Goal: Information Seeking & Learning: Check status

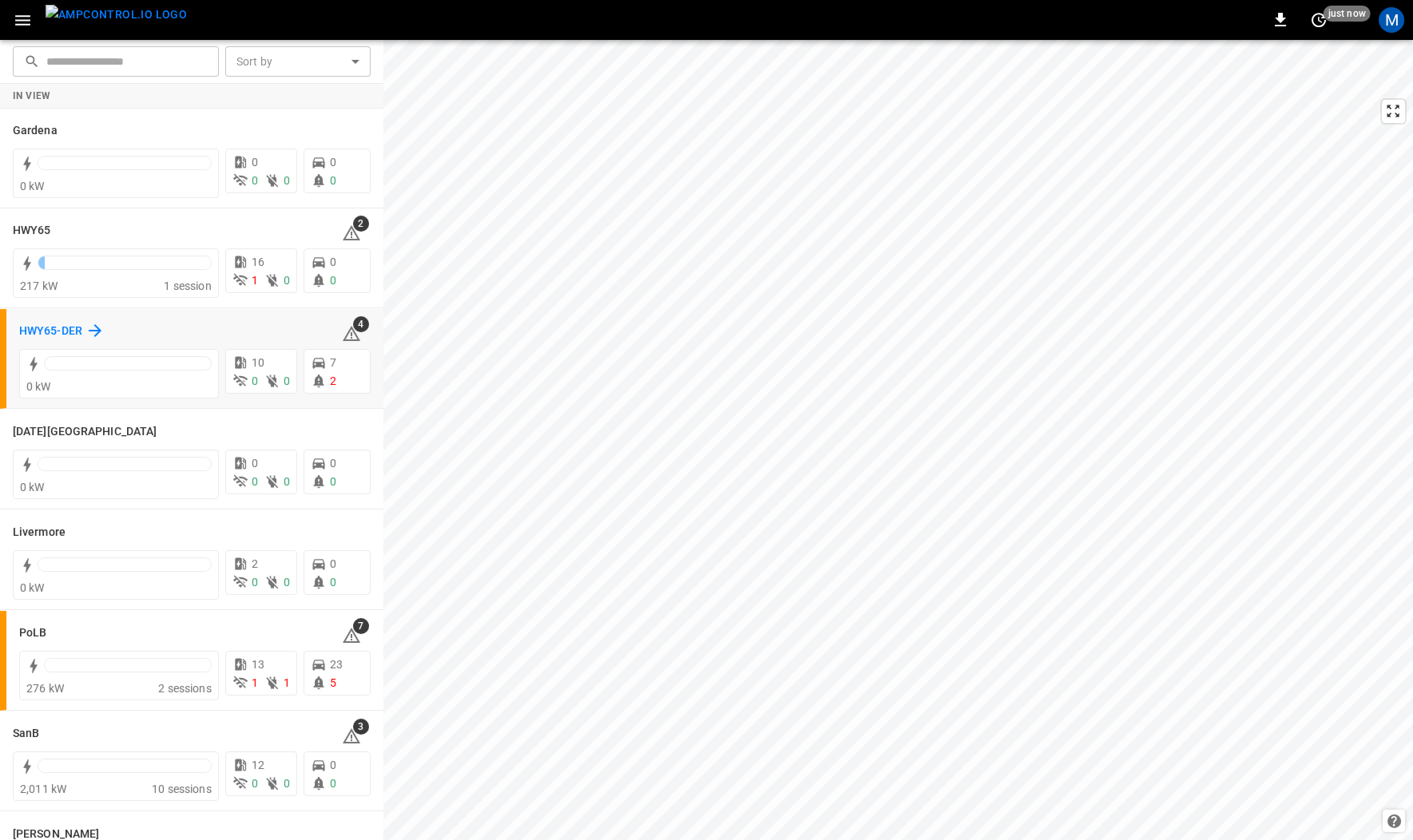
click at [70, 330] on h6 "HWY65-DER" at bounding box center [50, 331] width 63 height 17
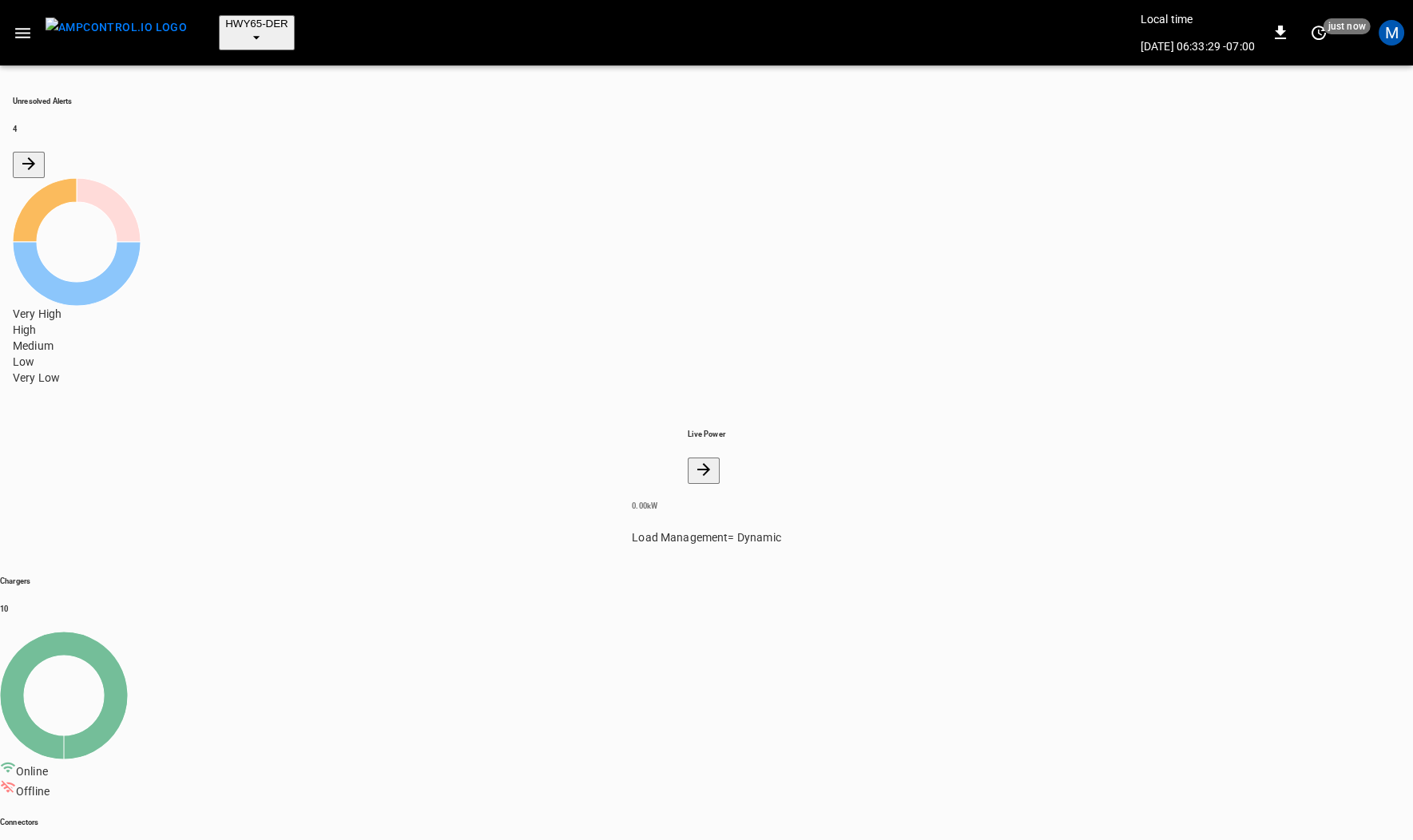
click at [23, 23] on icon "button" at bounding box center [23, 33] width 20 height 20
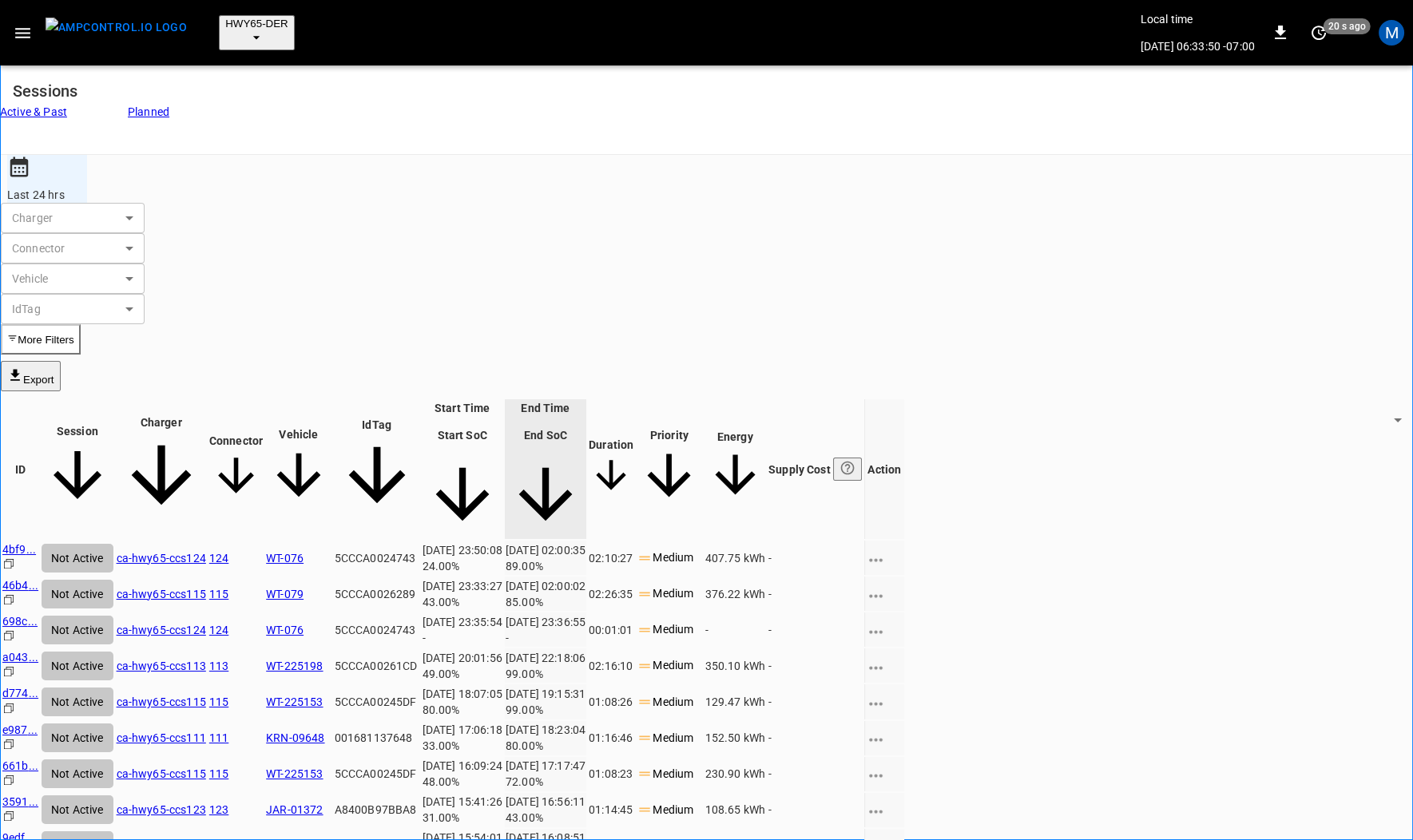
scroll to position [466, 0]
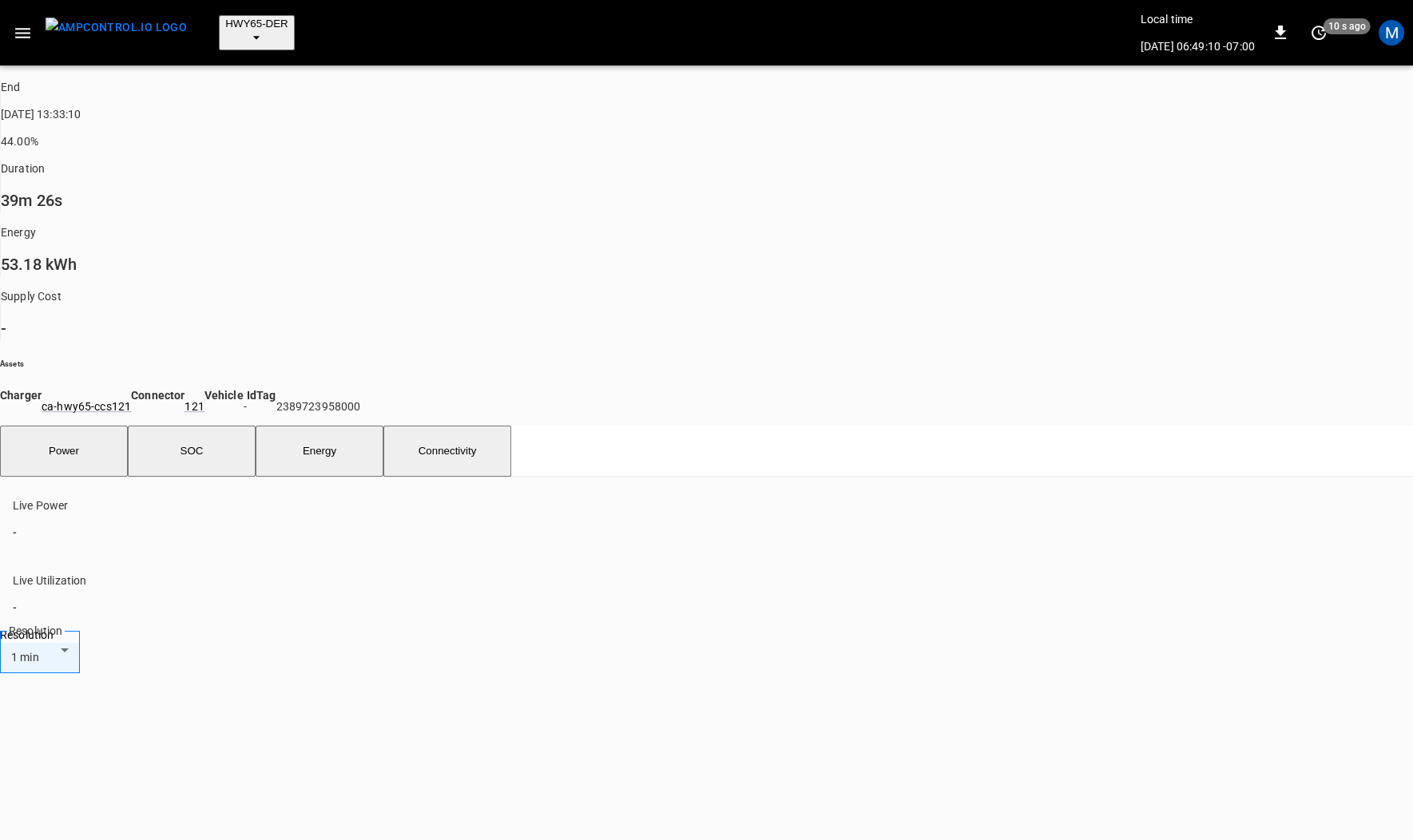
scroll to position [461, 0]
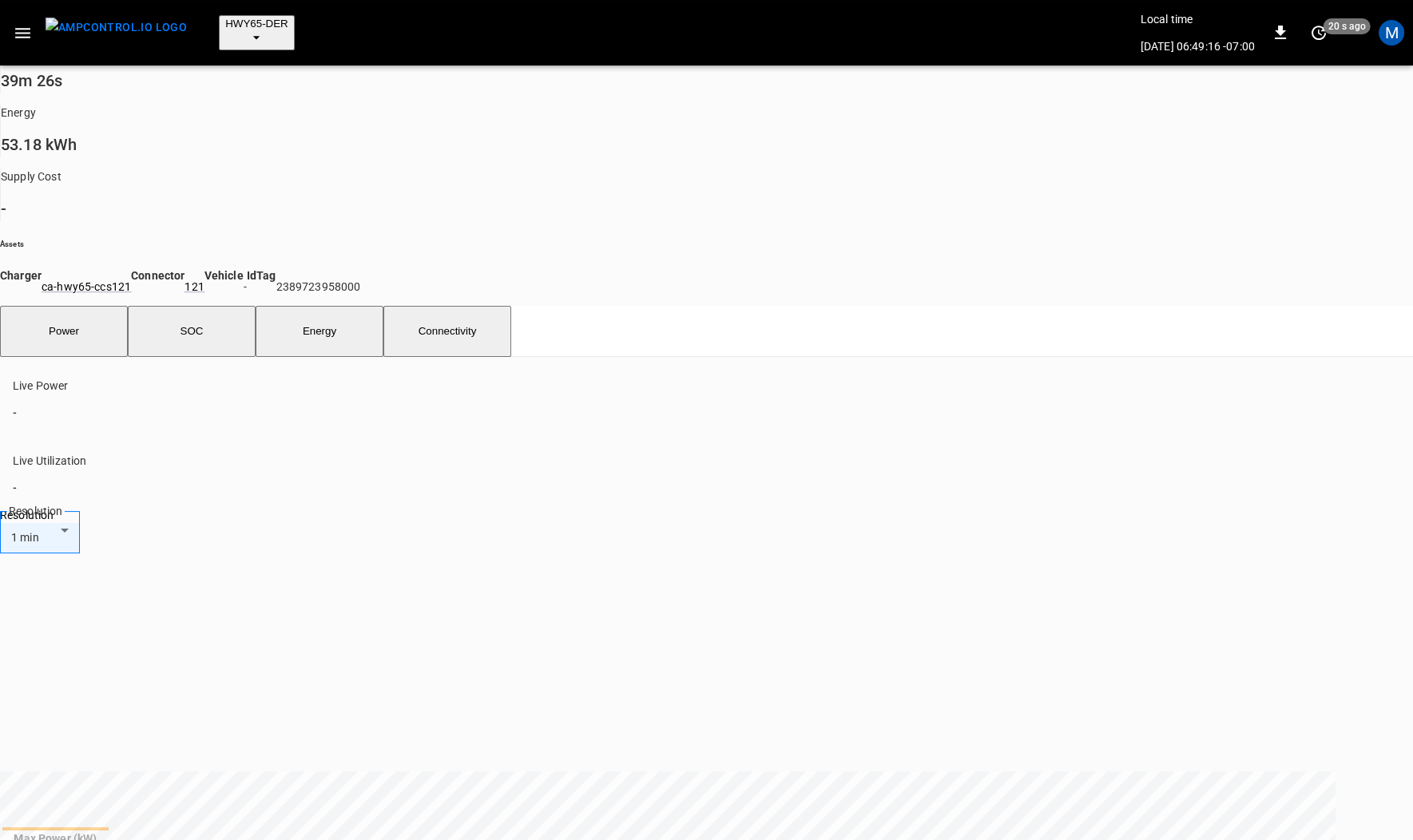
drag, startPoint x: 135, startPoint y: 511, endPoint x: 40, endPoint y: 519, distance: 95.3
drag, startPoint x: 137, startPoint y: 658, endPoint x: 30, endPoint y: 658, distance: 107.0
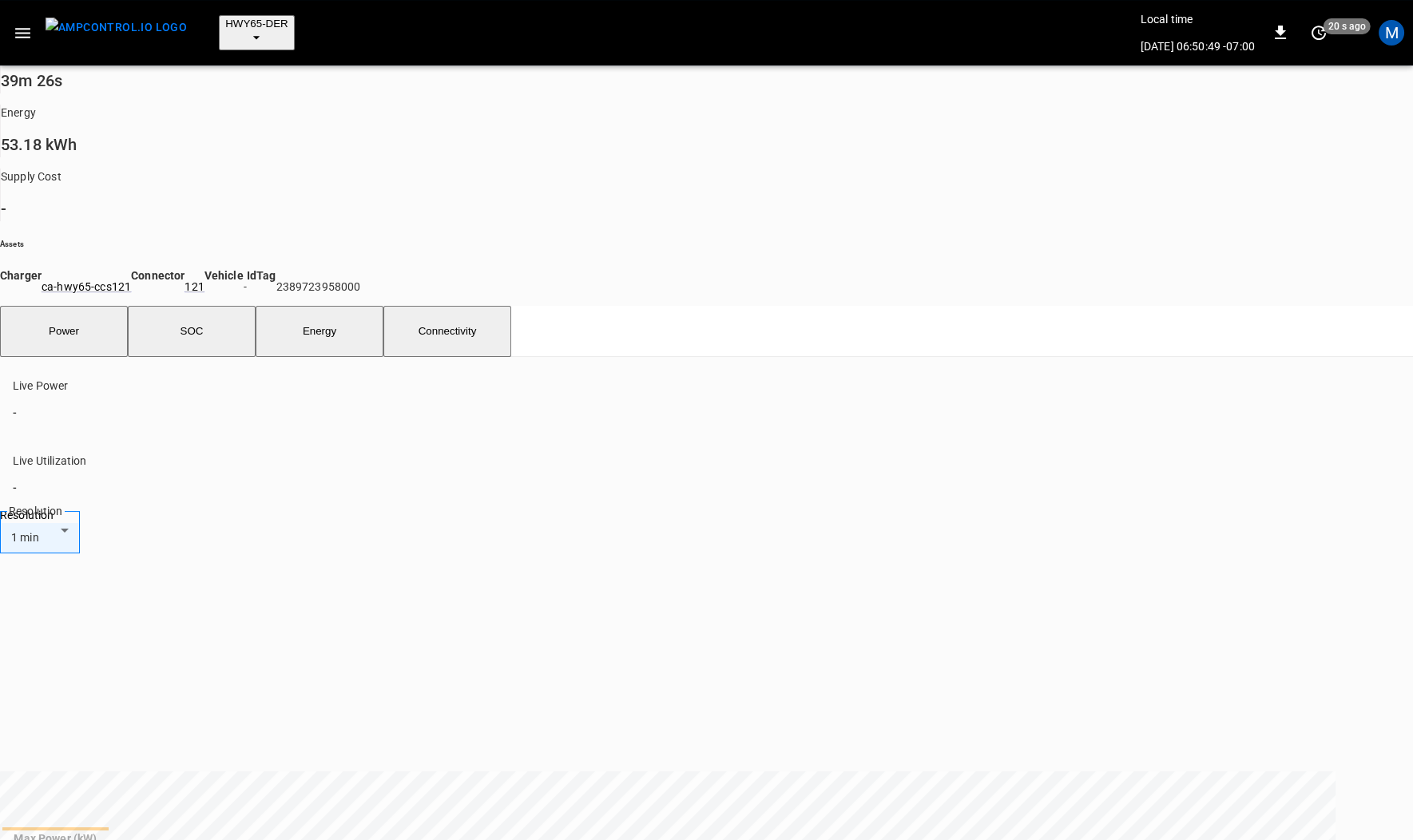
copy td "StopTransaction"
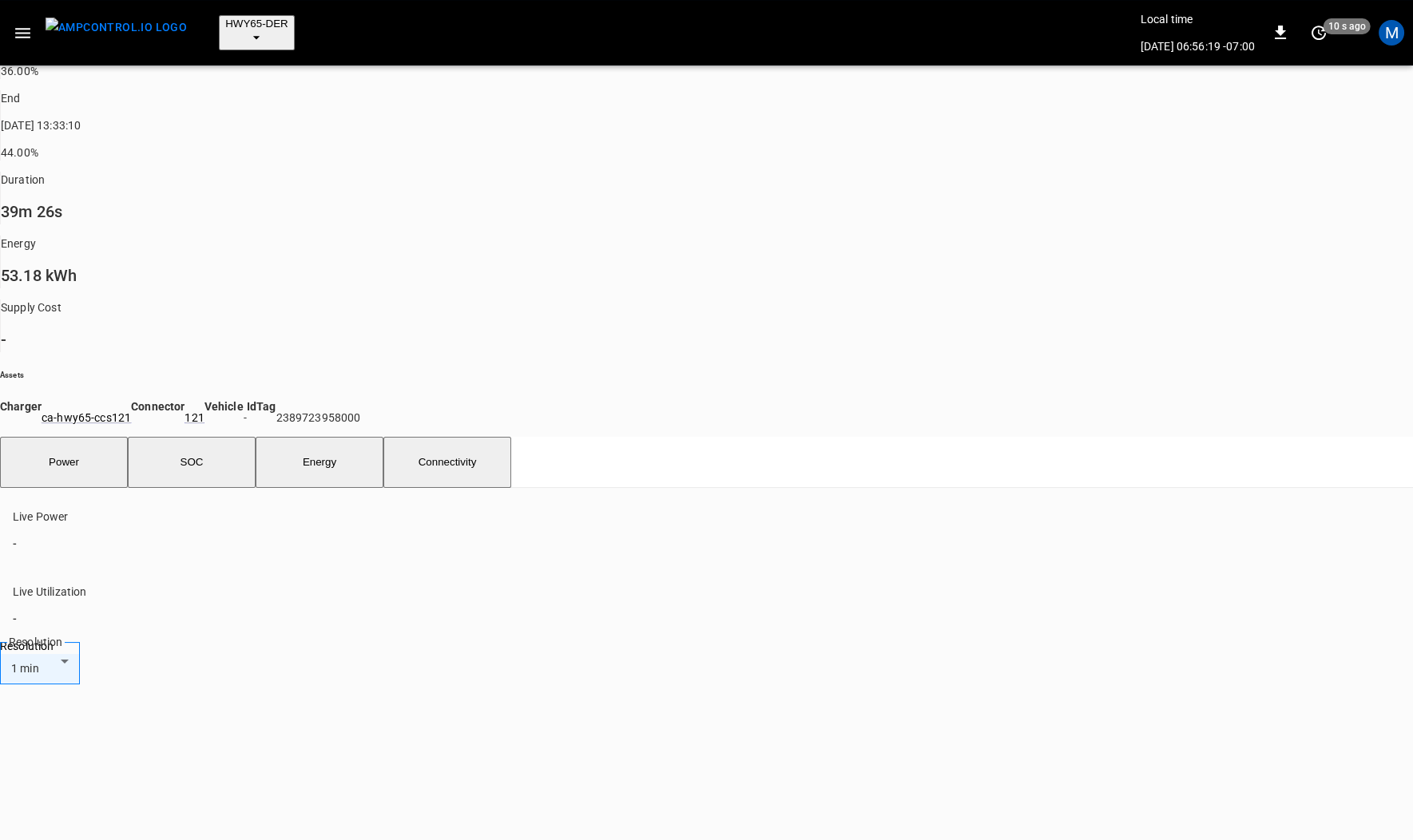
scroll to position [0, 0]
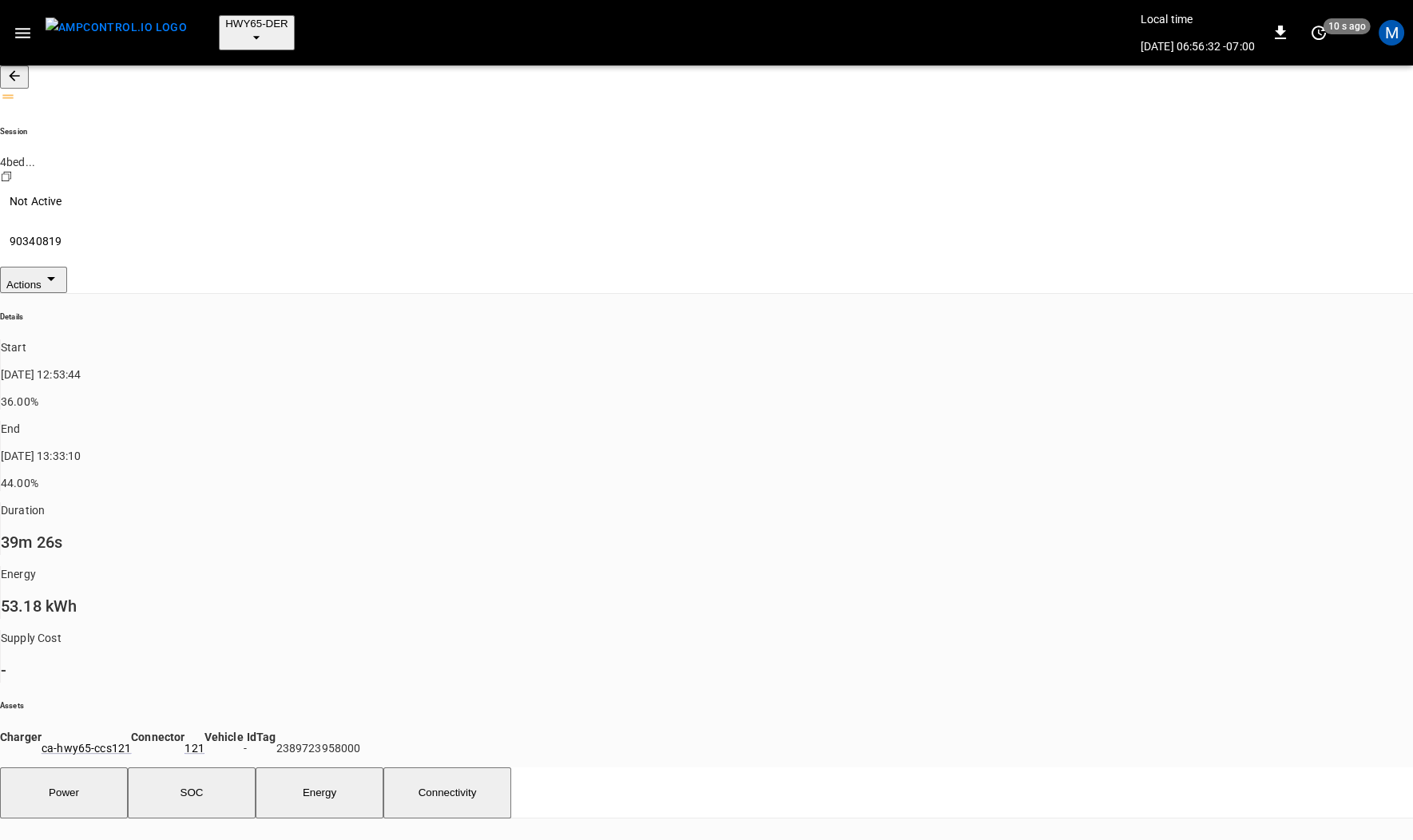
click at [314, 65] on div "Transaction Id" at bounding box center [312, 57] width 73 height 16
click at [22, 71] on icon "button" at bounding box center [14, 76] width 16 height 16
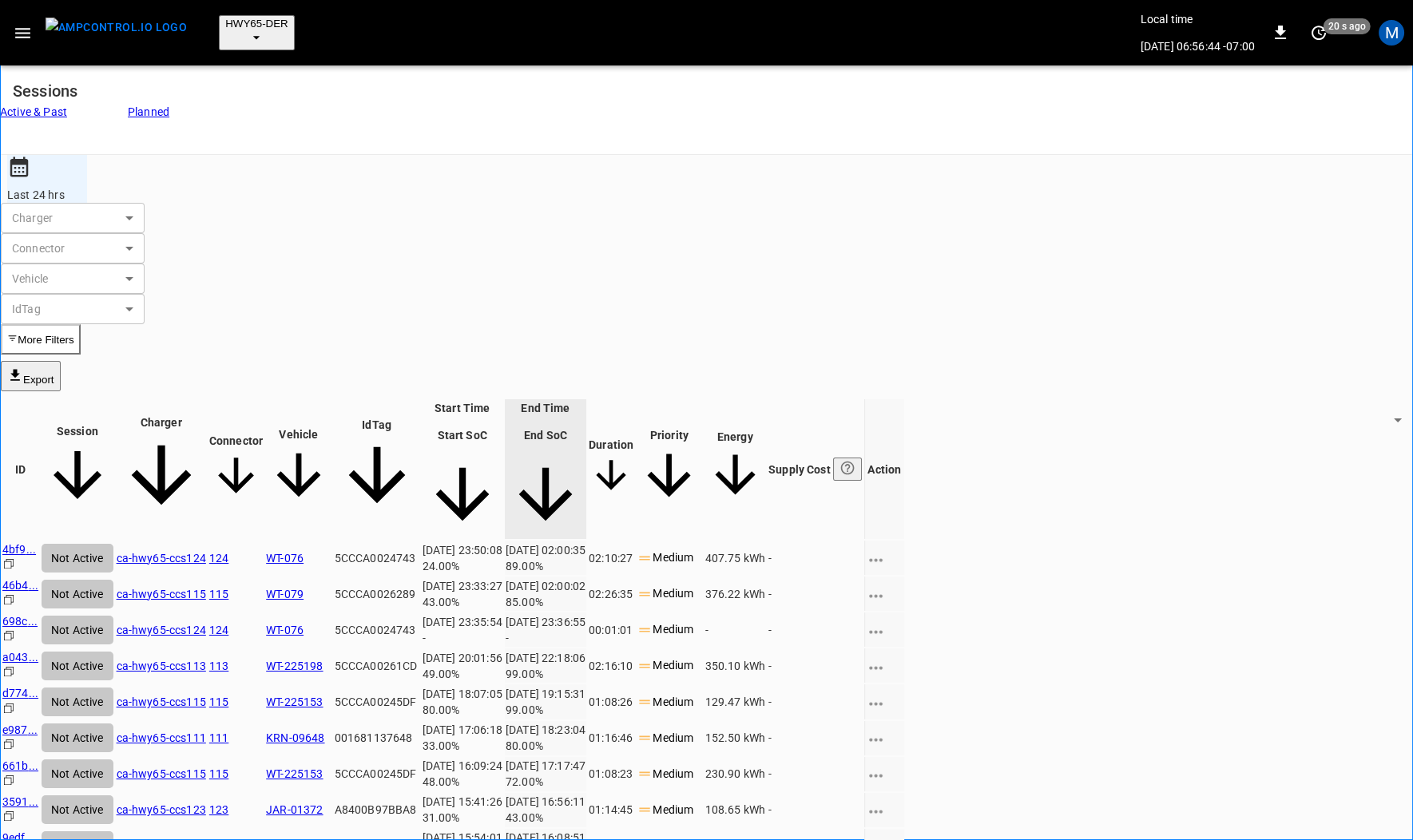
scroll to position [445, 0]
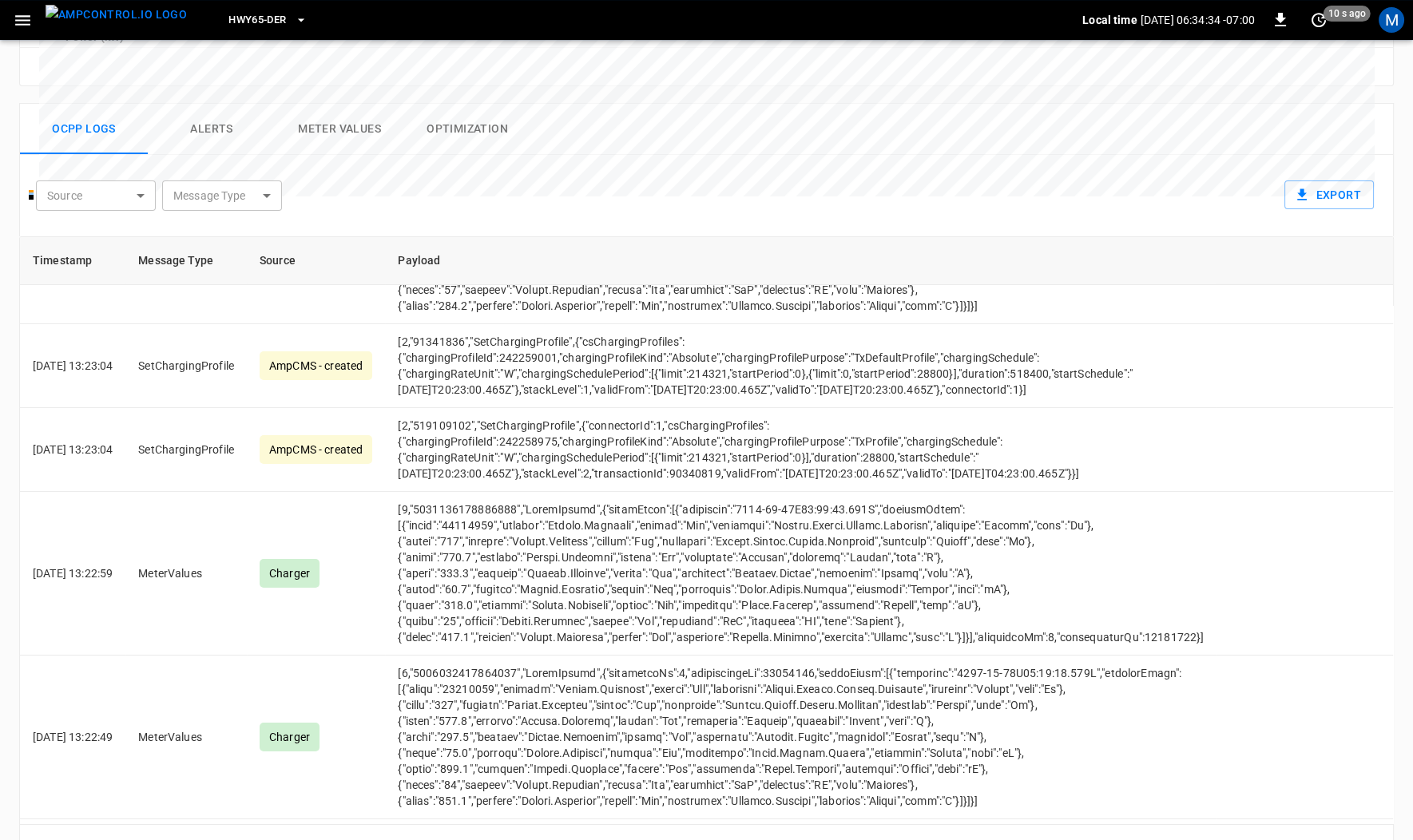
scroll to position [11715, 0]
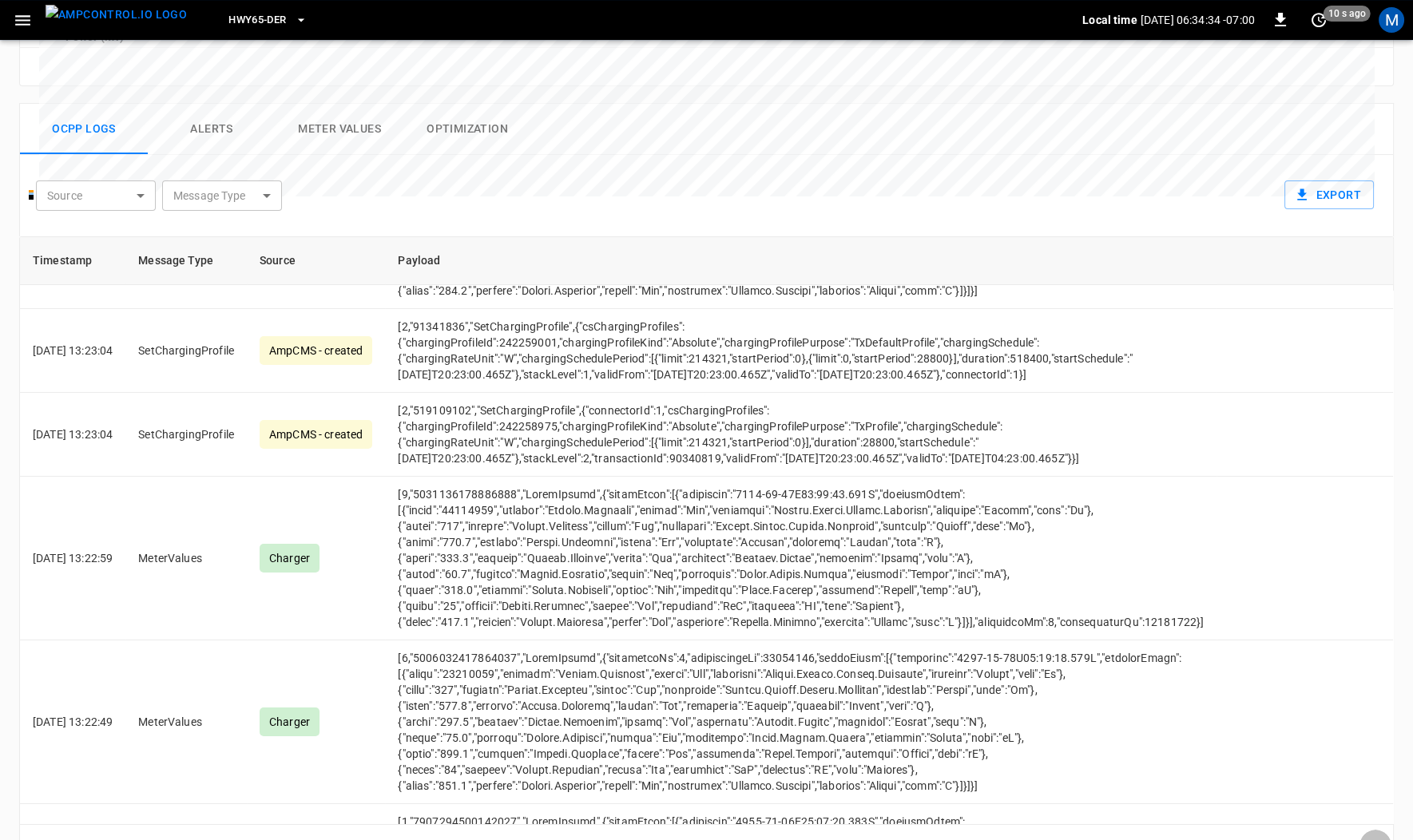
click at [1378, 837] on icon "Go to next page" at bounding box center [1375, 846] width 19 height 19
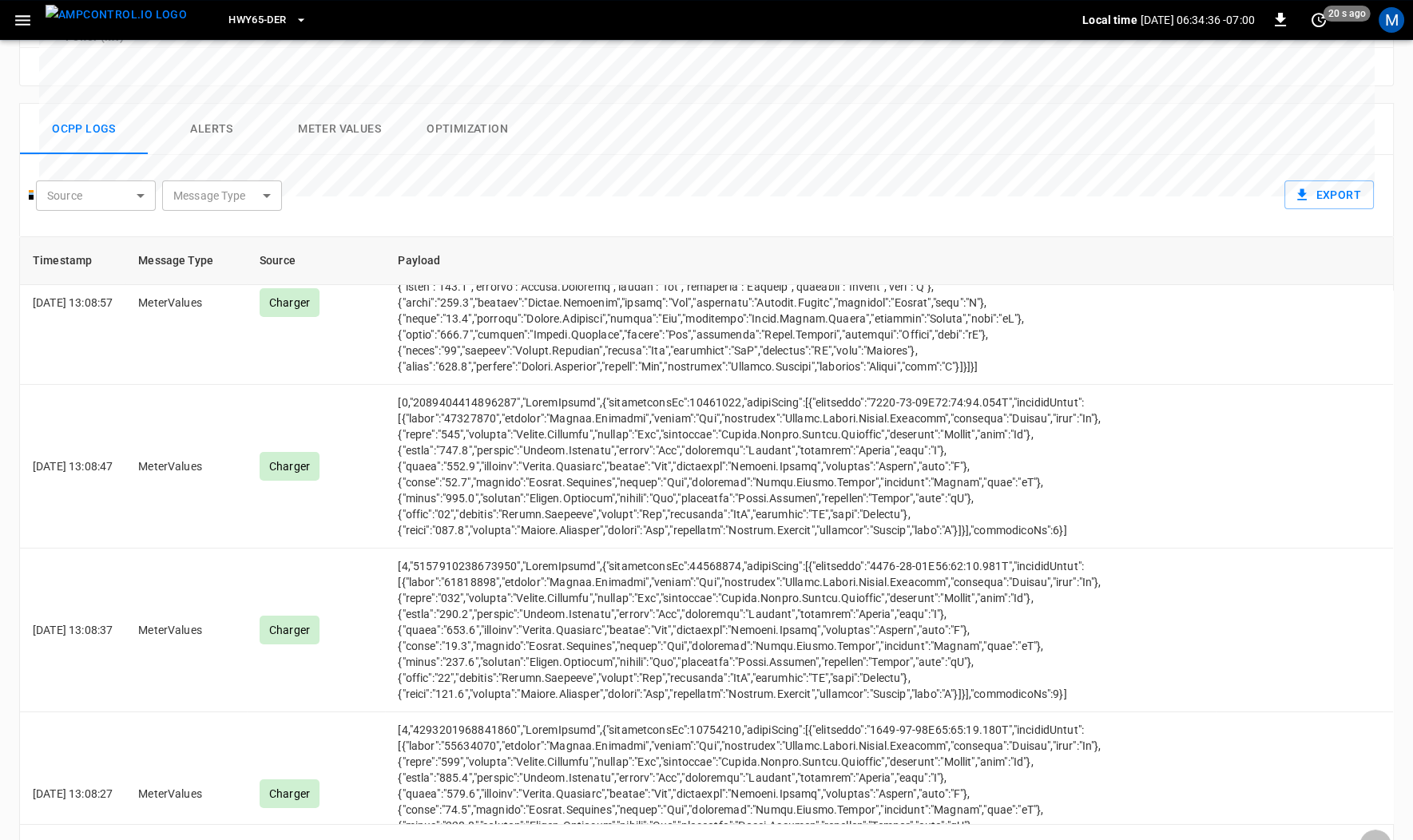
click at [1378, 837] on icon "Go to next page" at bounding box center [1375, 846] width 19 height 19
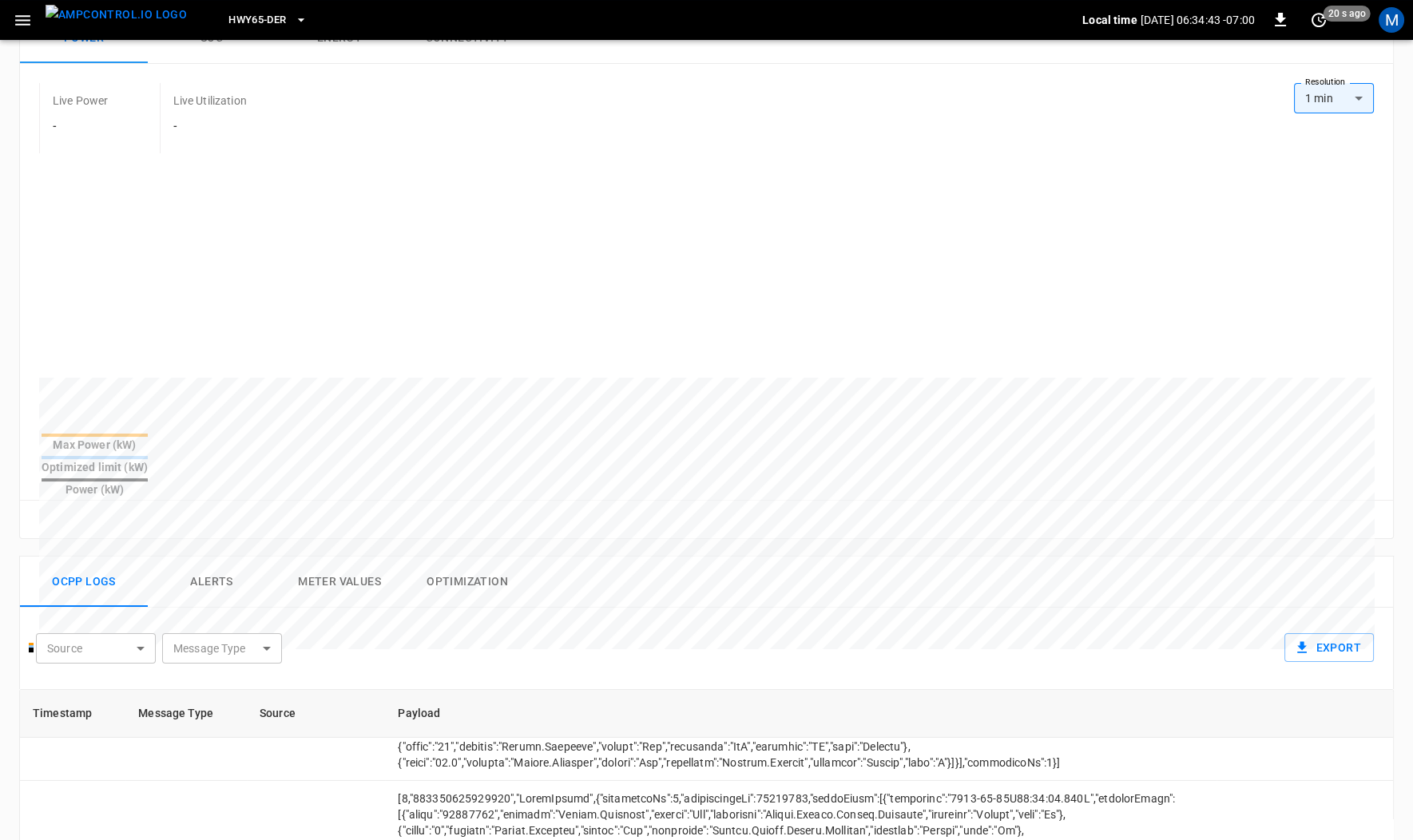
scroll to position [0, 0]
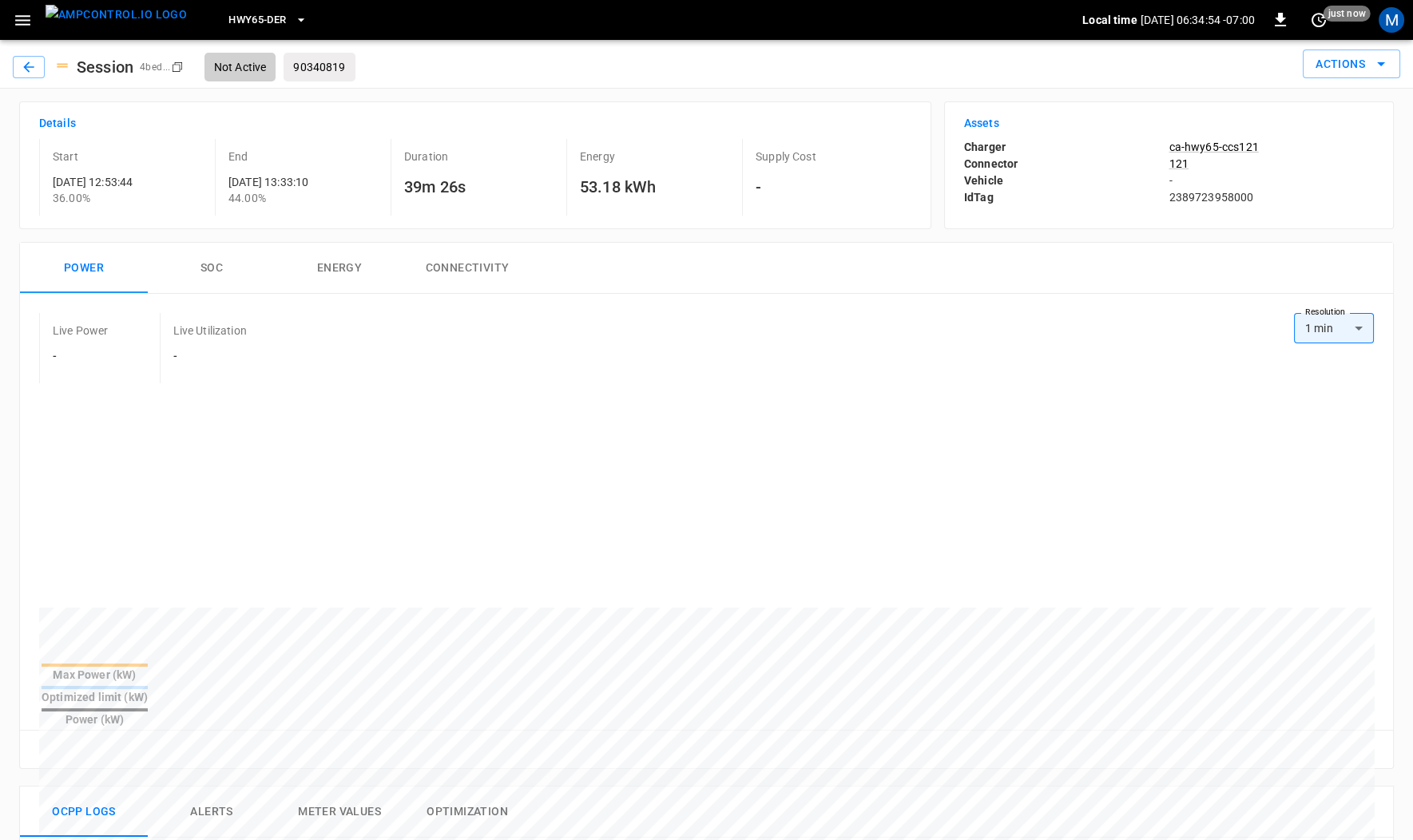
drag, startPoint x: 52, startPoint y: 179, endPoint x: 163, endPoint y: 181, distance: 111.0
click at [163, 181] on p "2025-09-04 12:53:44" at bounding box center [131, 181] width 156 height 16
click at [293, 15] on icon "button" at bounding box center [300, 20] width 16 height 16
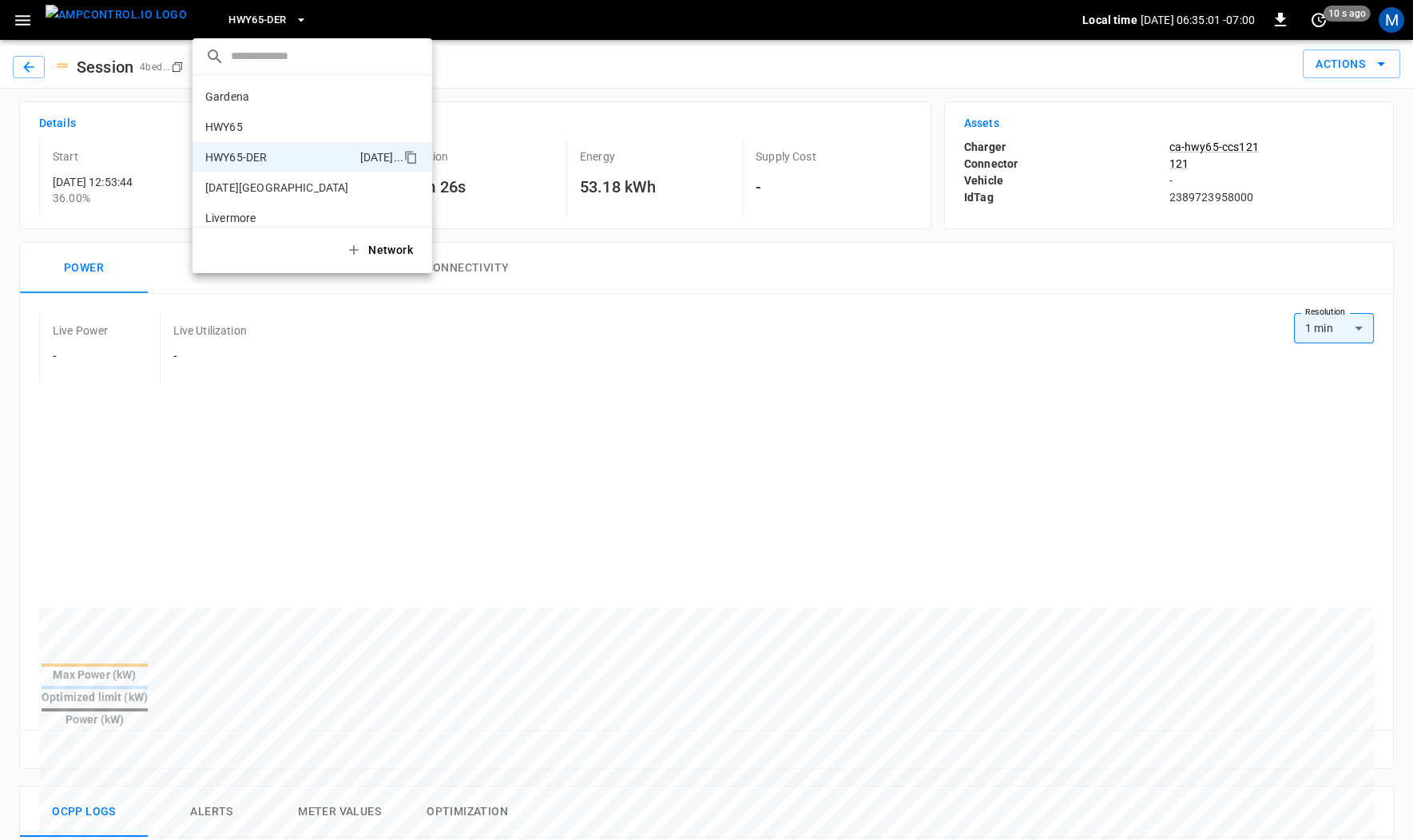
scroll to position [56, 0]
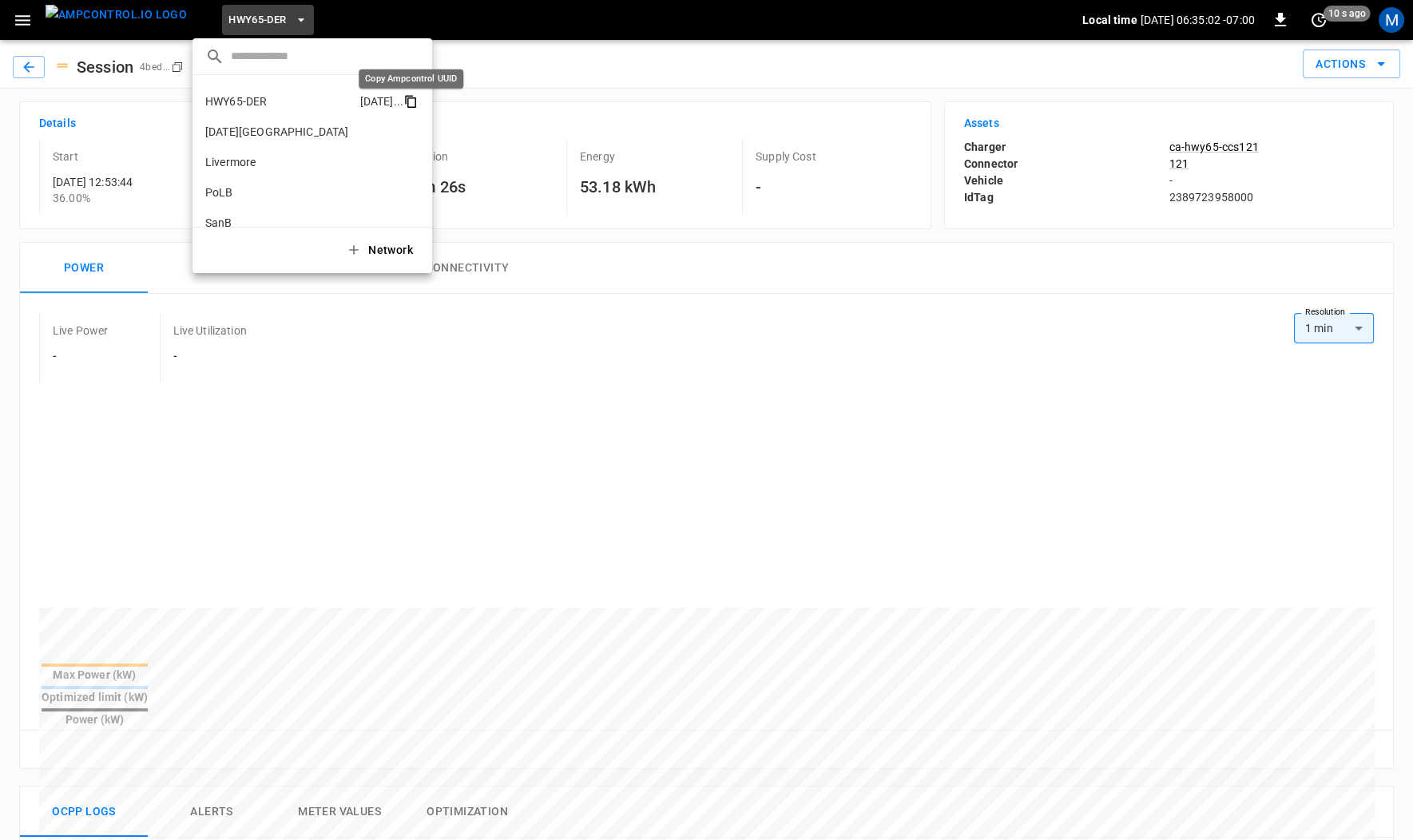
click at [409, 101] on icon "copy" at bounding box center [411, 102] width 15 height 15
click at [37, 223] on div at bounding box center [706, 420] width 1413 height 840
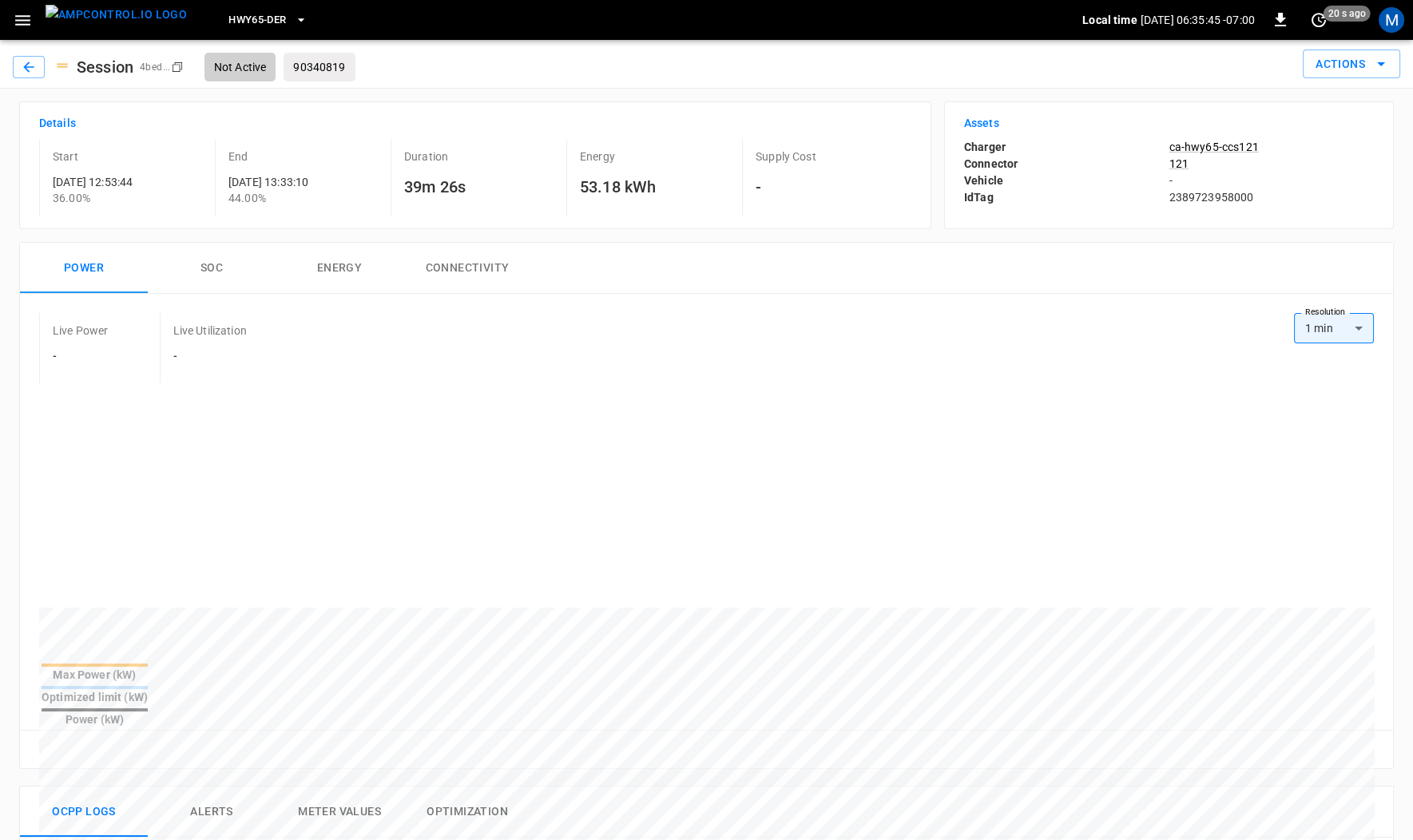
drag, startPoint x: 47, startPoint y: 177, endPoint x: 161, endPoint y: 179, distance: 114.0
click at [161, 179] on div "Start 2025-09-04 12:53:44 36.00 %" at bounding box center [124, 177] width 169 height 76
copy p "[DATE] 12:53:44"
